Goal: Transaction & Acquisition: Book appointment/travel/reservation

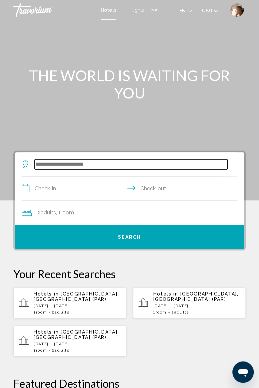
click at [102, 159] on input "Search widget" at bounding box center [131, 164] width 193 height 10
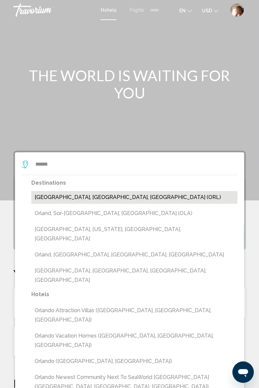
click at [91, 196] on button "[GEOGRAPHIC_DATA], [GEOGRAPHIC_DATA], [GEOGRAPHIC_DATA] (ORL)" at bounding box center [134, 197] width 206 height 13
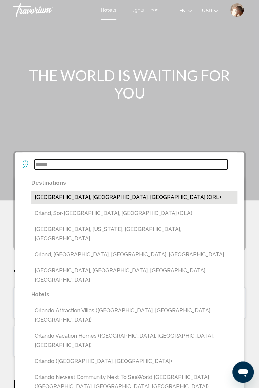
type input "**********"
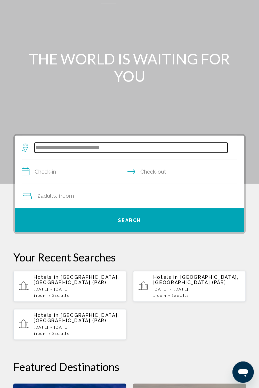
scroll to position [19, 0]
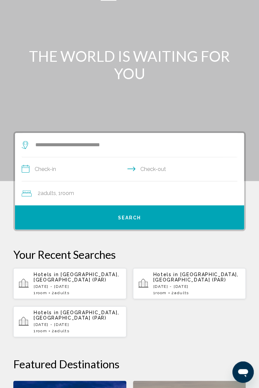
click at [76, 166] on input "**********" at bounding box center [131, 170] width 219 height 26
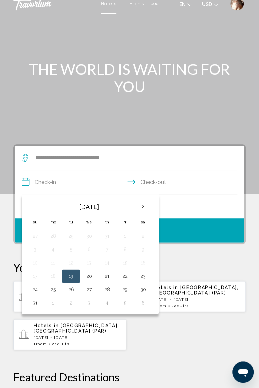
scroll to position [0, 0]
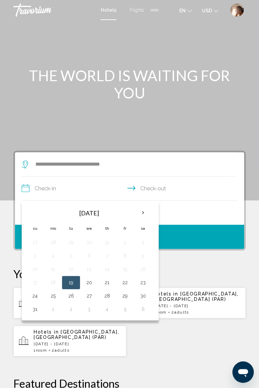
click at [142, 209] on th "Next month" at bounding box center [143, 212] width 18 height 15
click at [140, 211] on th "Next month" at bounding box center [143, 212] width 18 height 15
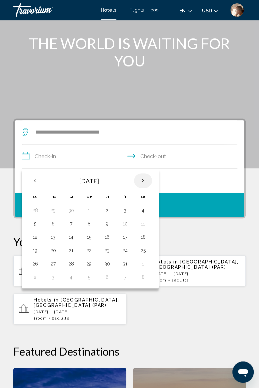
scroll to position [32, 0]
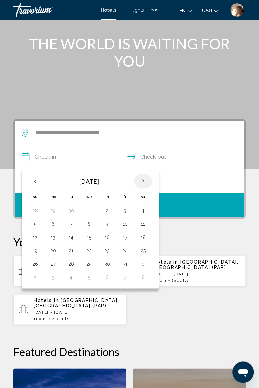
click at [142, 178] on th "Next month" at bounding box center [143, 181] width 18 height 15
click at [139, 179] on th "Next month" at bounding box center [143, 181] width 18 height 15
click at [142, 178] on th "Next month" at bounding box center [143, 181] width 18 height 15
click at [37, 178] on th "Previous month" at bounding box center [35, 181] width 18 height 15
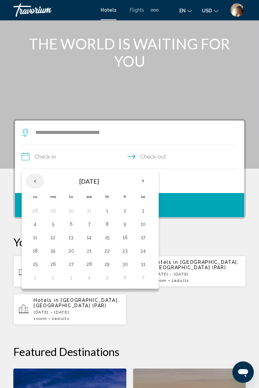
click at [30, 180] on th "Previous month" at bounding box center [35, 181] width 18 height 15
click at [33, 179] on th "Previous month" at bounding box center [35, 181] width 18 height 15
click at [35, 181] on th "Previous month" at bounding box center [35, 181] width 18 height 15
click at [35, 178] on th "Previous month" at bounding box center [35, 181] width 18 height 15
click at [36, 178] on th "Previous month" at bounding box center [35, 181] width 18 height 15
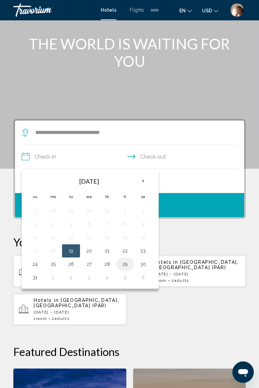
click at [124, 261] on button "29" at bounding box center [125, 263] width 11 height 9
click at [54, 278] on button "1" at bounding box center [53, 277] width 11 height 9
type input "**********"
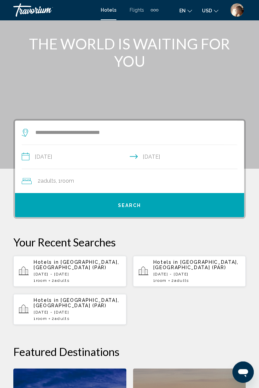
click at [104, 182] on div "2 Adult Adults , 1 Room rooms" at bounding box center [133, 180] width 223 height 9
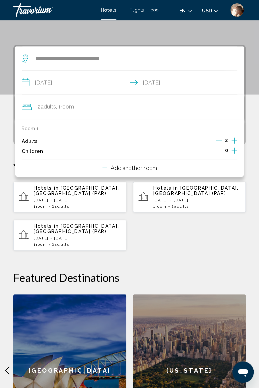
scroll to position [61, 0]
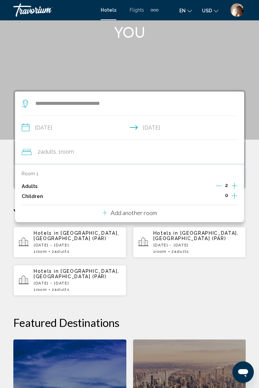
click at [233, 182] on icon "Increment adults" at bounding box center [235, 186] width 6 height 8
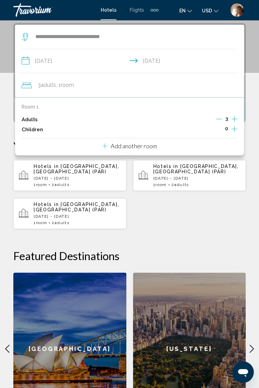
scroll to position [129, 0]
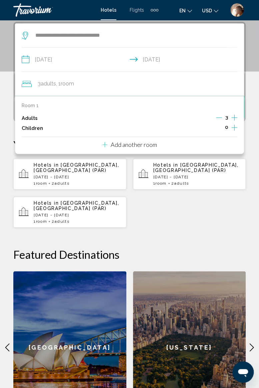
click at [236, 114] on icon "Increment adults" at bounding box center [235, 117] width 6 height 8
click at [236, 118] on icon "Increment adults" at bounding box center [235, 117] width 6 height 8
click at [236, 115] on icon "Increment adults" at bounding box center [235, 117] width 6 height 8
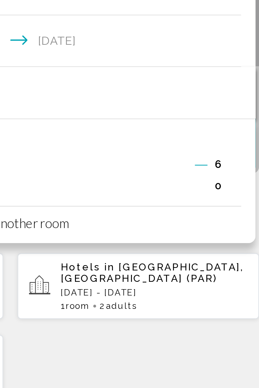
scroll to position [125, 0]
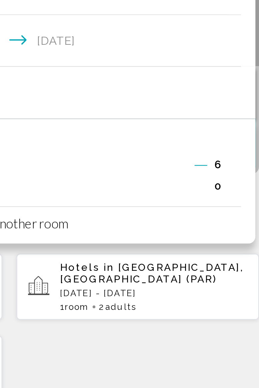
click at [219, 119] on icon "Decrement adults" at bounding box center [219, 121] width 6 height 6
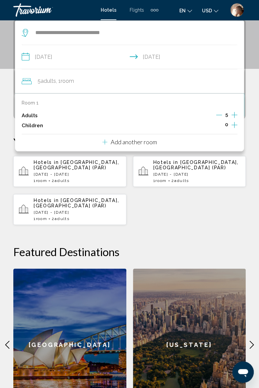
click at [219, 118] on button "Decrement adults" at bounding box center [219, 115] width 6 height 8
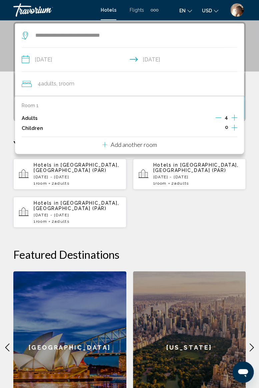
click at [217, 121] on button "Decrement adults" at bounding box center [219, 118] width 6 height 8
click at [218, 118] on icon "Decrement adults" at bounding box center [219, 117] width 6 height 6
click at [131, 143] on p "Add another room" at bounding box center [134, 144] width 46 height 7
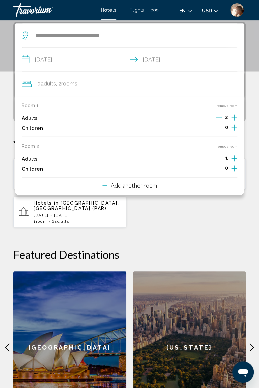
click at [129, 184] on p "Add another room" at bounding box center [134, 185] width 46 height 7
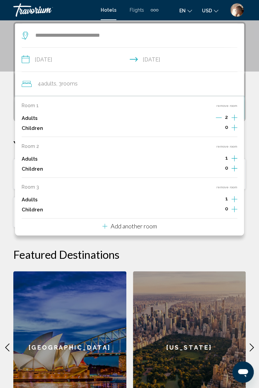
click at [127, 226] on p "Add another room" at bounding box center [134, 225] width 46 height 7
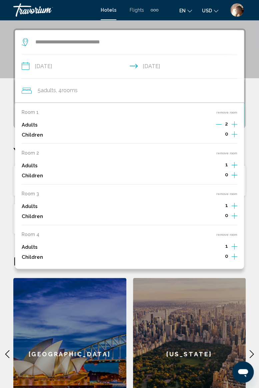
scroll to position [122, 0]
click at [229, 232] on button "remove room" at bounding box center [227, 234] width 21 height 4
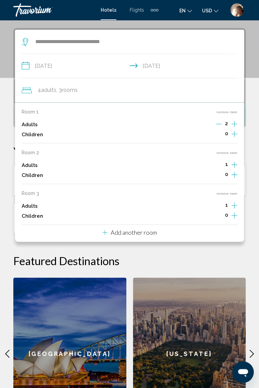
scroll to position [129, 0]
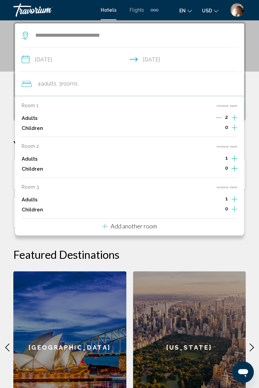
click at [228, 187] on button "remove room" at bounding box center [227, 187] width 21 height 4
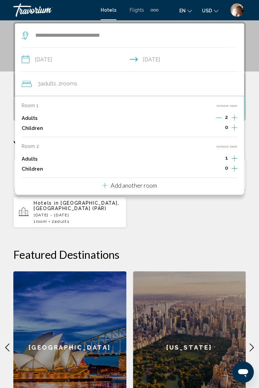
click at [231, 144] on button "remove room" at bounding box center [227, 146] width 21 height 4
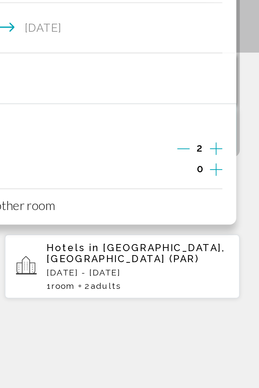
scroll to position [125, 0]
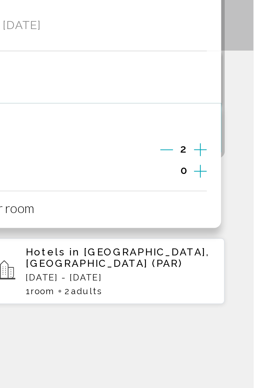
click at [235, 131] on icon "Increment children" at bounding box center [235, 131] width 6 height 8
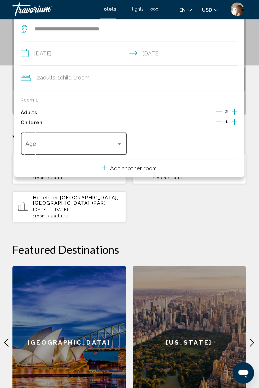
click at [119, 143] on div "Travelers: 2 adults, 1 child" at bounding box center [119, 144] width 3 height 2
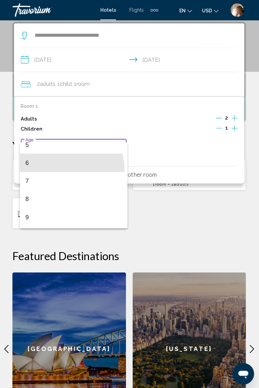
scroll to position [110, 0]
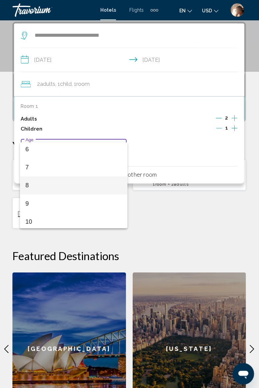
click at [55, 182] on span "8" at bounding box center [74, 185] width 96 height 18
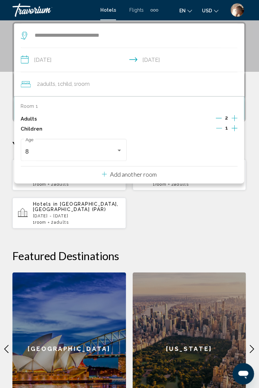
click at [172, 208] on div "Hotels in [GEOGRAPHIC_DATA], [GEOGRAPHIC_DATA] ([GEOGRAPHIC_DATA]) [DATE] - [DA…" at bounding box center [129, 192] width 233 height 69
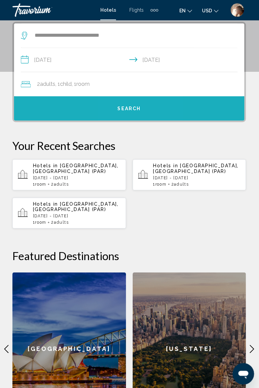
click at [132, 105] on span "Search" at bounding box center [129, 107] width 23 height 5
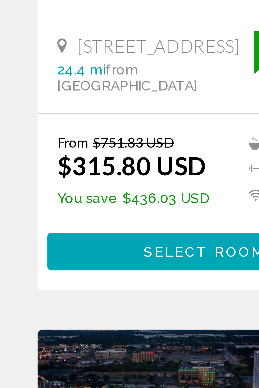
click at [59, 318] on span "Select Room" at bounding box center [69, 315] width 41 height 5
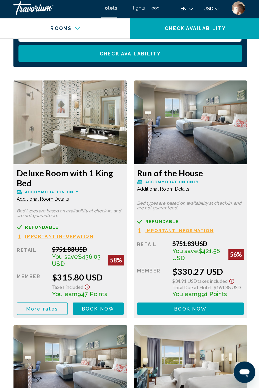
scroll to position [1151, 0]
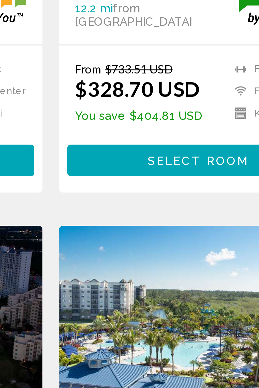
scroll to position [24, 0]
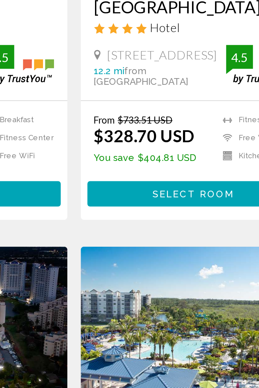
scroll to position [24, 0]
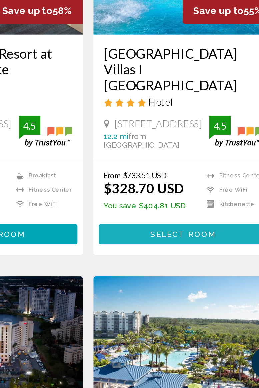
click at [193, 294] on span "Select Room" at bounding box center [189, 291] width 41 height 5
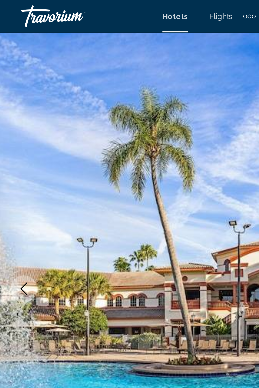
click at [30, 2] on mat-toolbar "Hotels Flights Cars Cruises Activities Hotels Flights Cars Cruises Activities e…" at bounding box center [129, 10] width 259 height 20
click at [33, 10] on div "Travorium" at bounding box center [46, 9] width 67 height 13
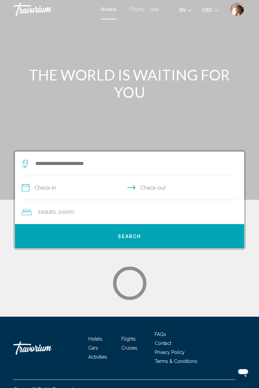
scroll to position [3, 0]
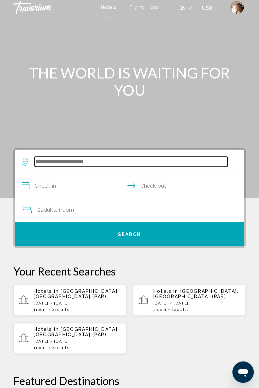
click at [90, 157] on input "Search widget" at bounding box center [131, 161] width 193 height 10
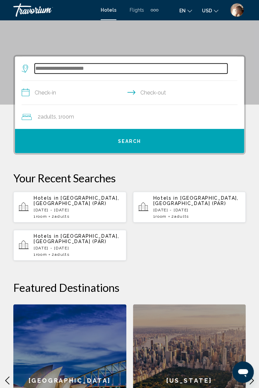
scroll to position [0, 0]
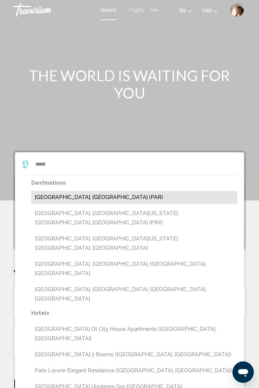
click at [64, 199] on button "[GEOGRAPHIC_DATA], [GEOGRAPHIC_DATA] (PAR)" at bounding box center [134, 197] width 206 height 13
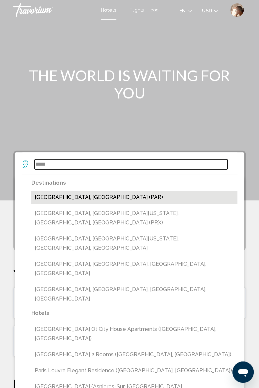
type input "**********"
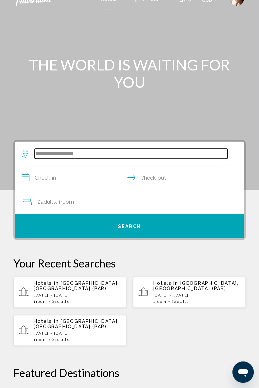
scroll to position [19, 0]
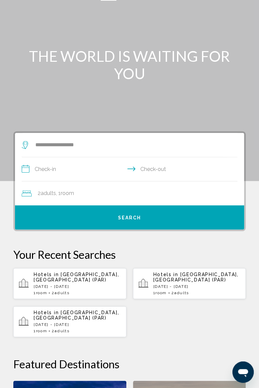
click at [75, 164] on input "**********" at bounding box center [131, 170] width 219 height 26
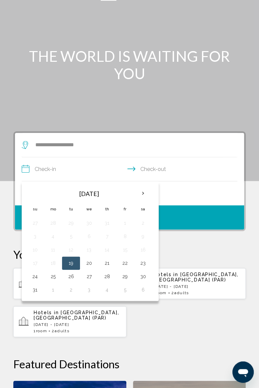
click at [146, 191] on th "Next month" at bounding box center [143, 193] width 18 height 15
click at [142, 192] on th "Next month" at bounding box center [143, 193] width 18 height 15
click at [142, 194] on th "Next month" at bounding box center [143, 193] width 18 height 15
click at [105, 275] on button "27" at bounding box center [107, 276] width 11 height 9
click at [37, 291] on button "30" at bounding box center [35, 289] width 11 height 9
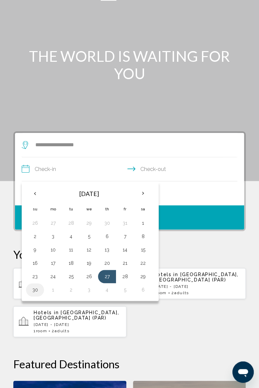
type input "**********"
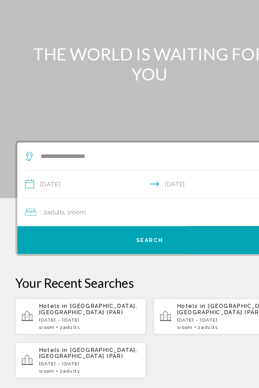
scroll to position [17, 0]
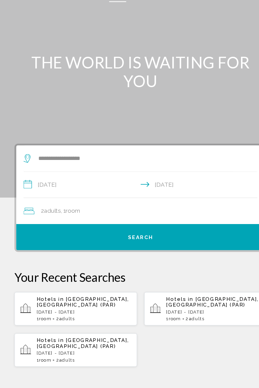
click at [126, 218] on span "Search" at bounding box center [129, 219] width 23 height 5
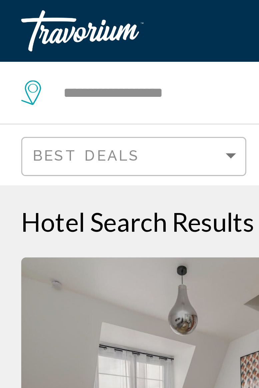
click at [34, 10] on div "Travorium" at bounding box center [46, 9] width 67 height 13
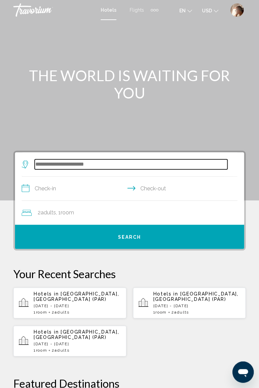
click at [83, 159] on input "Search widget" at bounding box center [131, 164] width 193 height 10
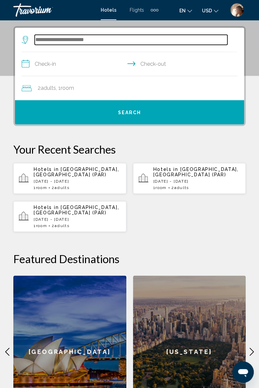
scroll to position [129, 0]
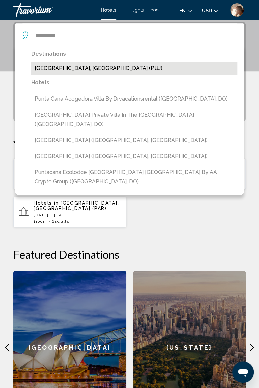
click at [82, 68] on button "[GEOGRAPHIC_DATA], [GEOGRAPHIC_DATA] (PUJ)" at bounding box center [134, 68] width 206 height 13
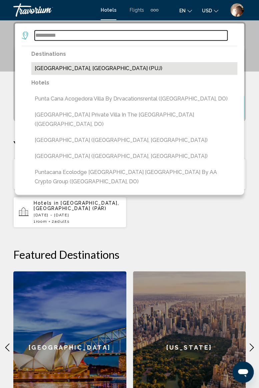
type input "**********"
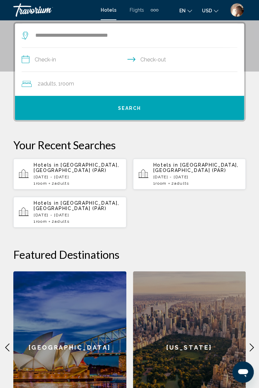
click at [81, 55] on input "**********" at bounding box center [131, 61] width 219 height 26
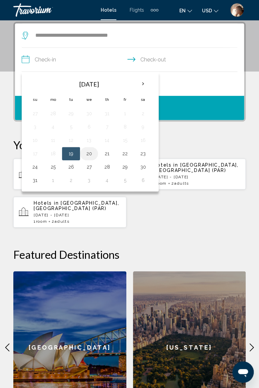
click at [88, 155] on button "20" at bounding box center [89, 153] width 11 height 9
click at [141, 151] on button "23" at bounding box center [143, 153] width 11 height 9
type input "**********"
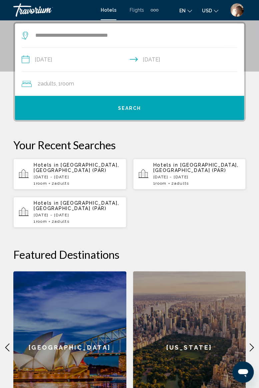
click at [88, 85] on div "2 Adult Adults , 1 Room rooms" at bounding box center [133, 83] width 223 height 9
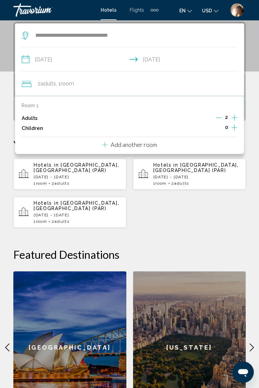
click at [236, 117] on icon "Increment adults" at bounding box center [235, 117] width 6 height 6
click at [234, 126] on icon "Increment children" at bounding box center [235, 127] width 6 height 6
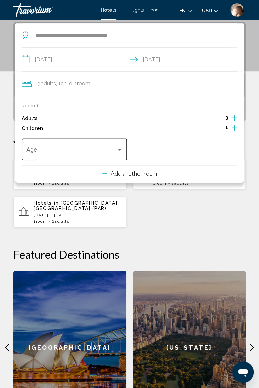
click at [119, 149] on div "Travelers: 3 adults, 1 child" at bounding box center [119, 150] width 3 height 2
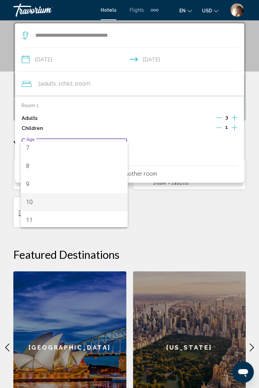
click at [61, 202] on span "10" at bounding box center [74, 202] width 96 height 18
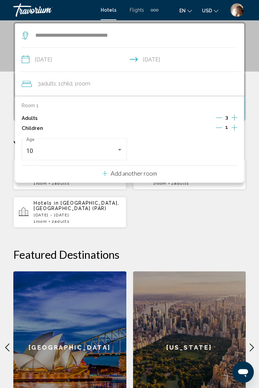
click at [160, 216] on div "**********" at bounding box center [129, 224] width 259 height 404
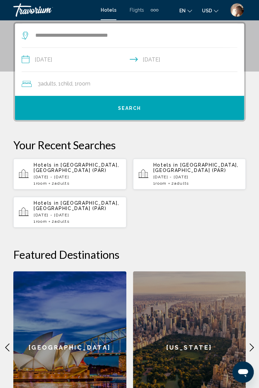
click at [130, 105] on span "Search" at bounding box center [129, 107] width 23 height 5
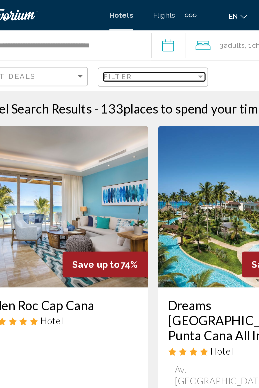
click at [160, 49] on div "Filter" at bounding box center [161, 50] width 6 height 5
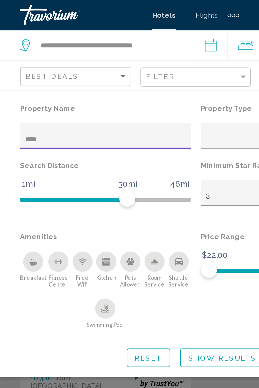
type input "*****"
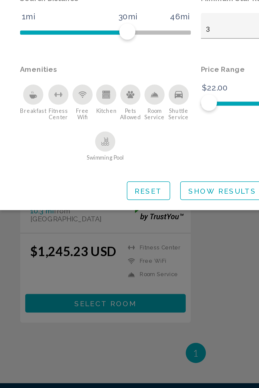
click at [145, 237] on div "Search widget" at bounding box center [129, 244] width 259 height 288
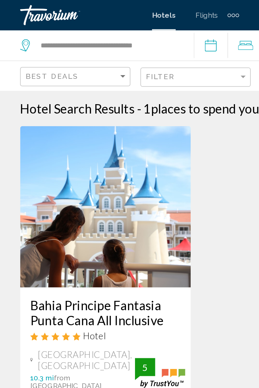
click at [143, 31] on input "**********" at bounding box center [140, 31] width 25 height 22
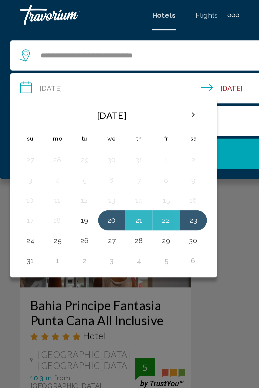
click at [75, 158] on button "27" at bounding box center [74, 158] width 11 height 9
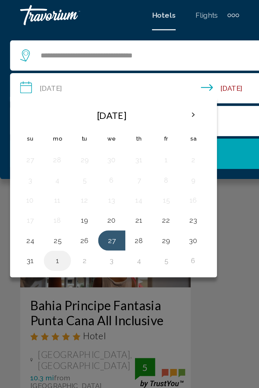
click at [40, 171] on button "1" at bounding box center [38, 172] width 11 height 9
type input "**********"
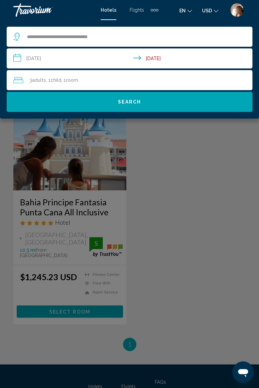
scroll to position [2, 0]
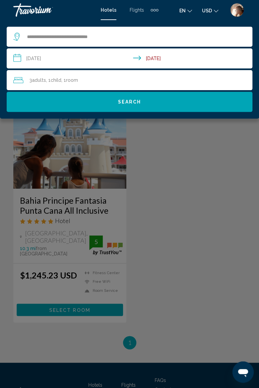
click at [131, 74] on div "3 Adult Adults , 1 Child Children , 1 Room rooms" at bounding box center [132, 80] width 239 height 20
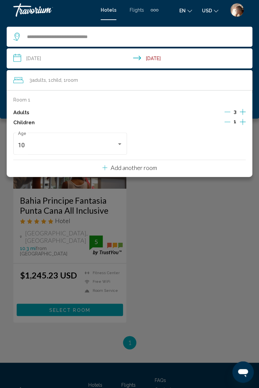
click at [228, 112] on icon "Decrement adults" at bounding box center [228, 112] width 6 height 0
click at [202, 224] on div "Main content" at bounding box center [129, 194] width 259 height 388
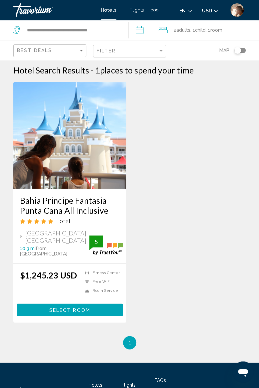
scroll to position [0, 0]
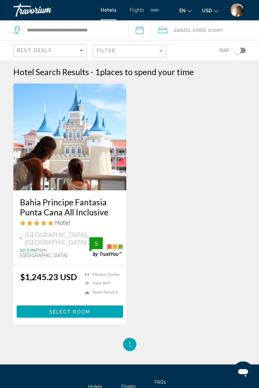
click at [147, 25] on input "**********" at bounding box center [140, 31] width 25 height 22
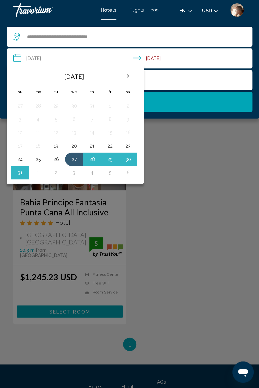
click at [158, 101] on button "Search" at bounding box center [130, 102] width 246 height 20
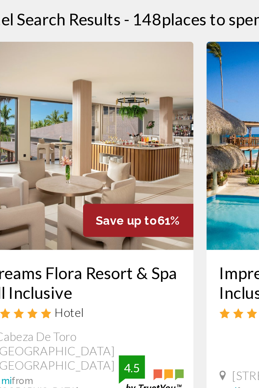
click at [114, 150] on img "Main content" at bounding box center [69, 136] width 113 height 107
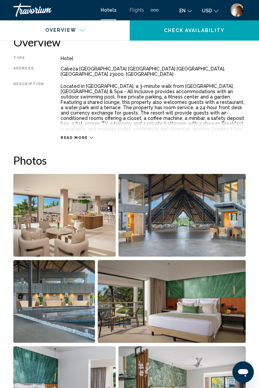
scroll to position [336, 0]
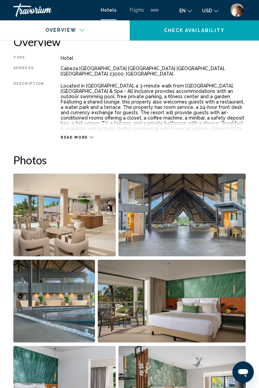
click at [98, 214] on img "Open full-screen image slider" at bounding box center [64, 214] width 102 height 83
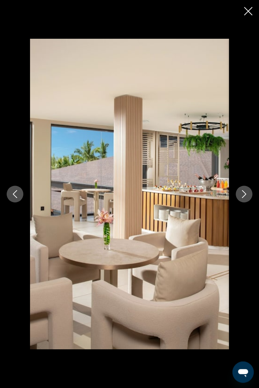
click at [242, 189] on button "Next image" at bounding box center [244, 194] width 17 height 17
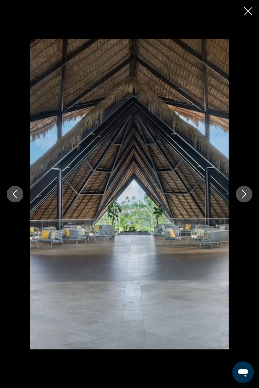
click at [244, 195] on icon "Next image" at bounding box center [244, 194] width 8 height 8
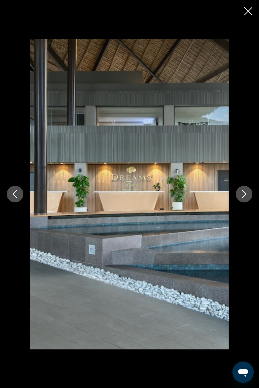
click at [243, 195] on icon "Next image" at bounding box center [244, 194] width 8 height 8
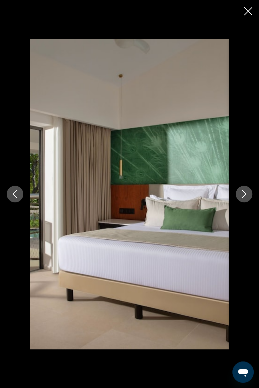
click at [245, 202] on button "Next image" at bounding box center [244, 194] width 17 height 17
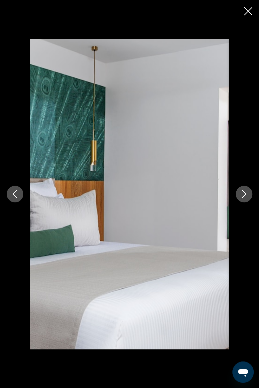
click at [244, 197] on icon "Next image" at bounding box center [244, 194] width 8 height 8
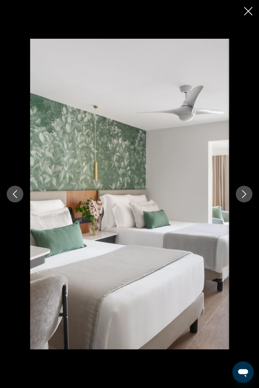
click at [243, 200] on button "Next image" at bounding box center [244, 194] width 17 height 17
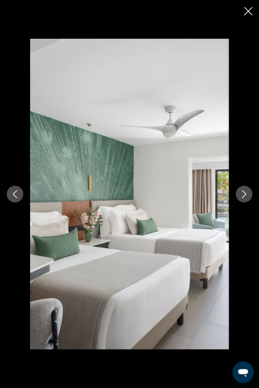
click at [243, 199] on button "Next image" at bounding box center [244, 194] width 17 height 17
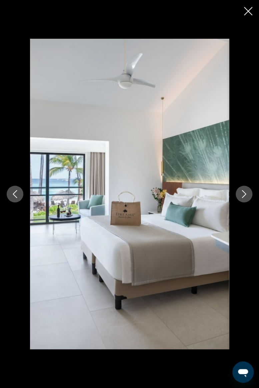
click at [242, 192] on icon "Next image" at bounding box center [244, 194] width 8 height 8
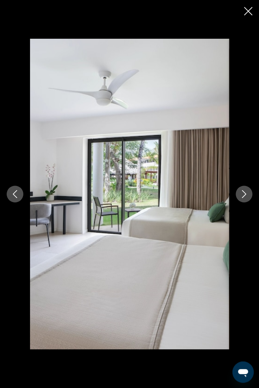
click at [246, 196] on icon "Next image" at bounding box center [244, 194] width 8 height 8
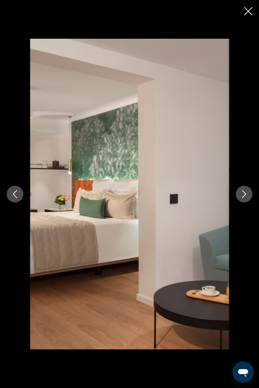
click at [242, 197] on icon "Next image" at bounding box center [244, 194] width 8 height 8
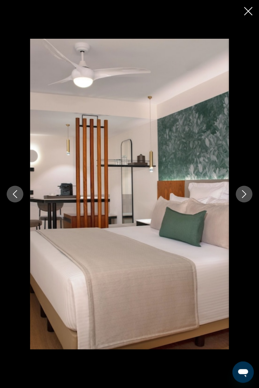
click at [244, 202] on button "Next image" at bounding box center [244, 194] width 17 height 17
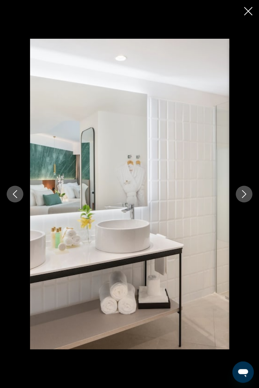
click at [248, 15] on button "Close slideshow" at bounding box center [248, 12] width 8 height 10
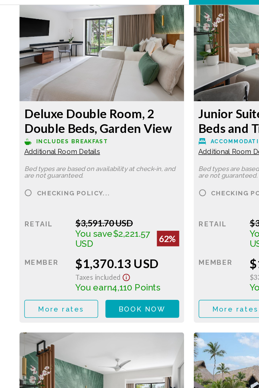
scroll to position [1170, 0]
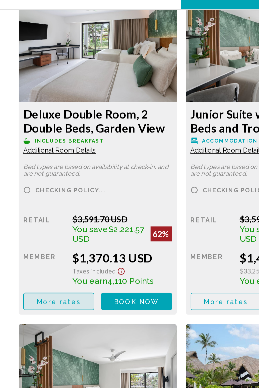
click at [53, 250] on span "More rates" at bounding box center [42, 248] width 32 height 5
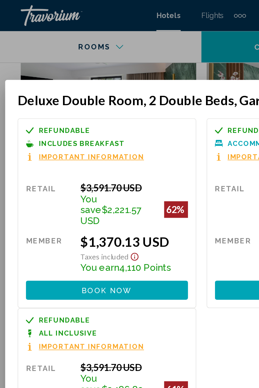
click at [31, 8] on div at bounding box center [129, 194] width 259 height 388
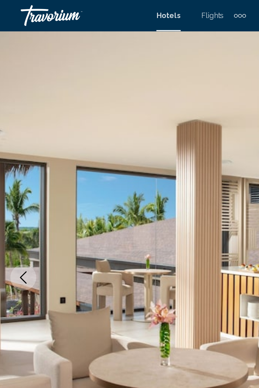
scroll to position [1170, 0]
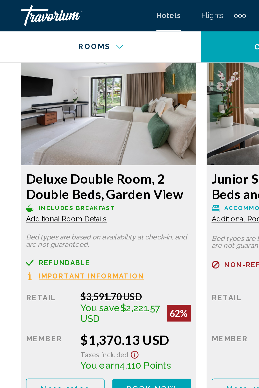
click at [33, 8] on div "Travorium" at bounding box center [46, 9] width 67 height 13
